Goal: Navigation & Orientation: Understand site structure

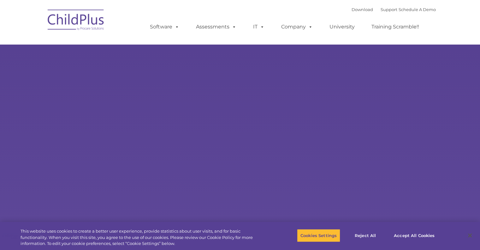
select select "MEDIUM"
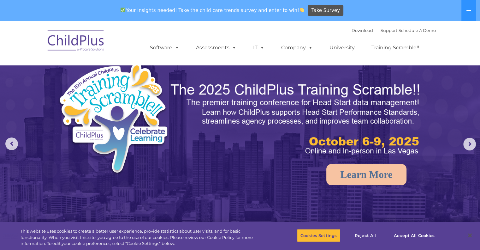
click at [165, 38] on ul "Software ChildPlus: The original and most widely-used Head Start data managemen…" at bounding box center [286, 47] width 299 height 25
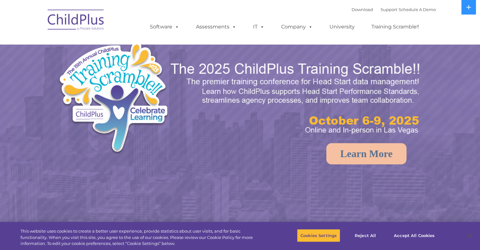
select select "MEDIUM"
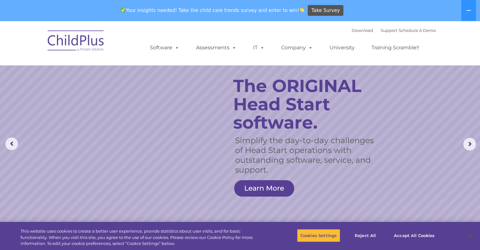
click at [68, 40] on img at bounding box center [76, 42] width 63 height 32
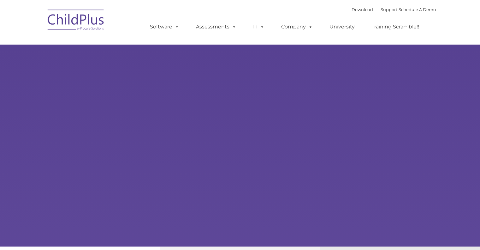
type input ""
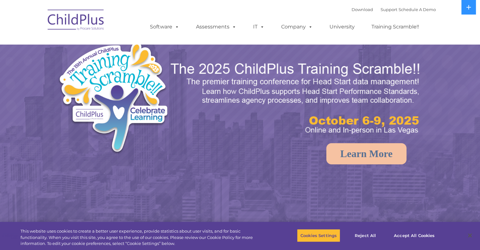
select select "MEDIUM"
